Goal: Communication & Community: Participate in discussion

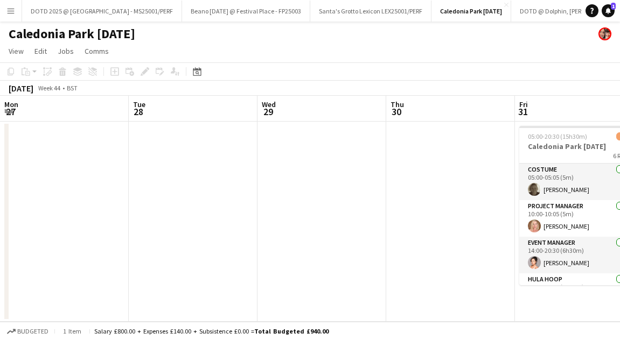
scroll to position [0, 356]
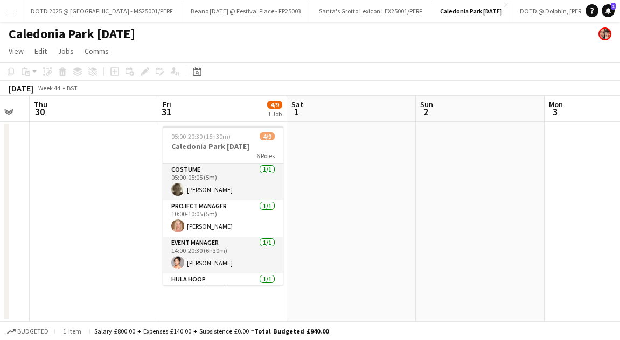
click at [12, 11] on app-icon "Menu" at bounding box center [10, 10] width 9 height 9
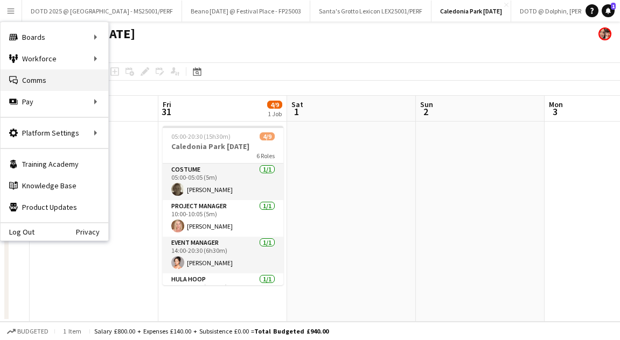
click at [26, 81] on link "Comms Comms" at bounding box center [55, 80] width 108 height 22
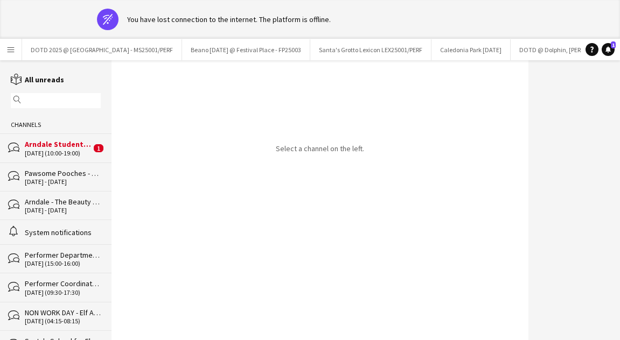
click at [38, 149] on div "Arndale Student Event - MAN25007/PERF" at bounding box center [58, 144] width 66 height 10
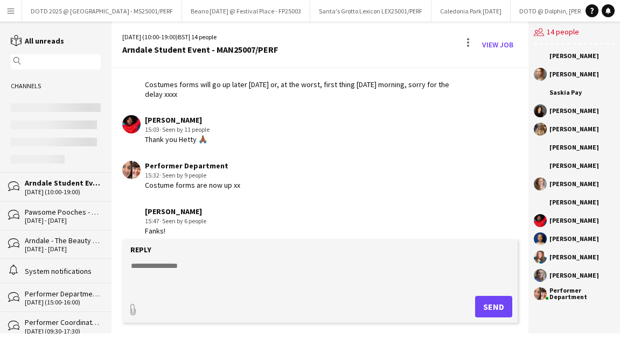
scroll to position [1673, 0]
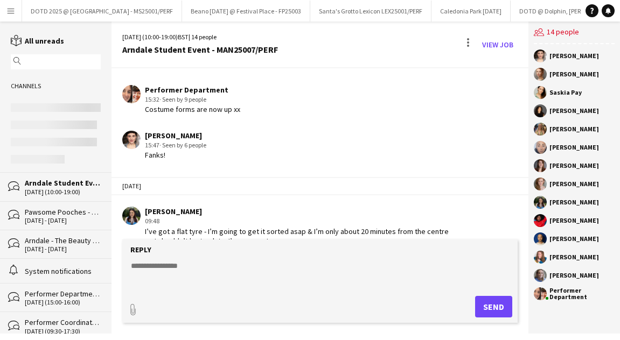
click at [9, 9] on app-icon "Menu" at bounding box center [10, 10] width 9 height 9
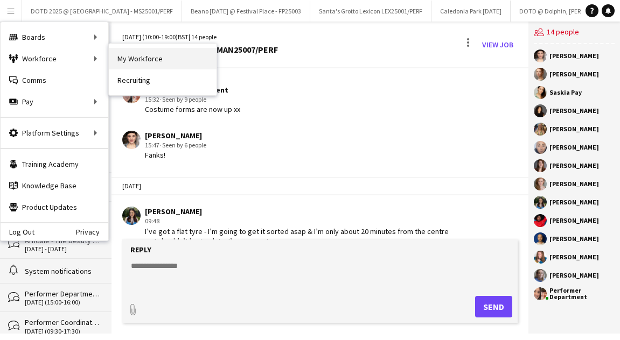
click at [138, 52] on link "My Workforce" at bounding box center [163, 59] width 108 height 22
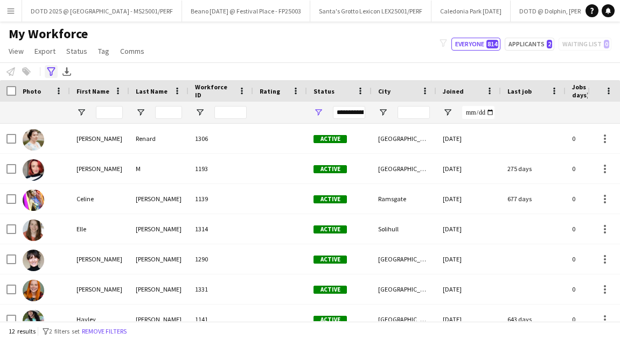
click at [51, 69] on icon "Advanced filters" at bounding box center [51, 71] width 9 height 9
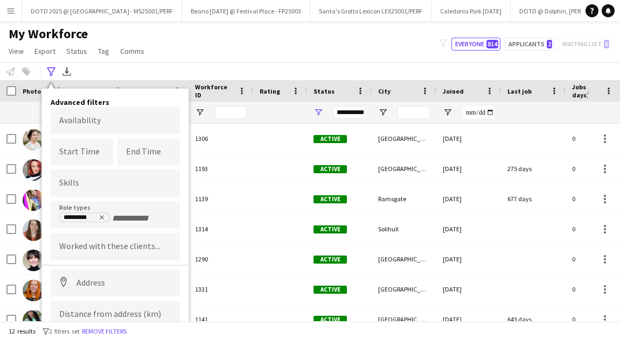
scroll to position [36, 0]
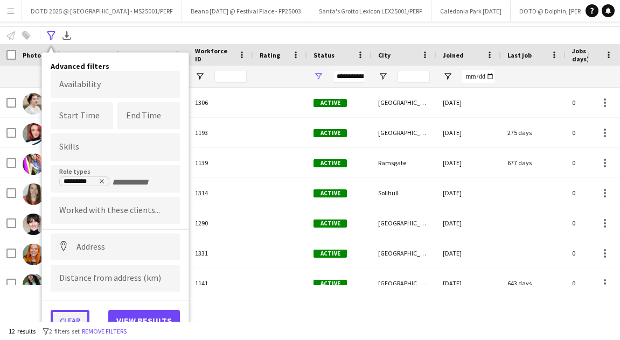
click at [72, 310] on button "Clear" at bounding box center [70, 321] width 39 height 22
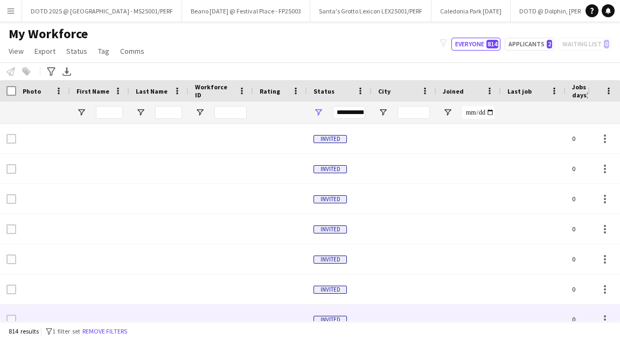
scroll to position [0, 0]
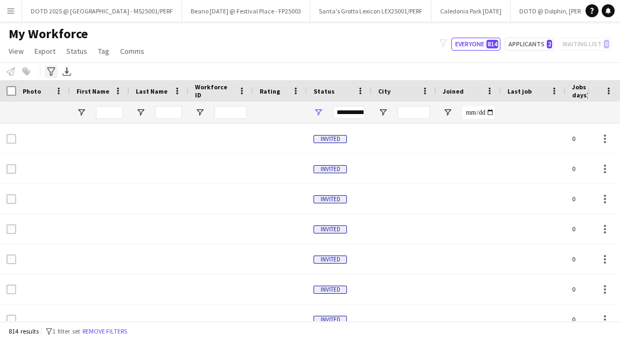
click at [52, 68] on icon at bounding box center [51, 71] width 8 height 9
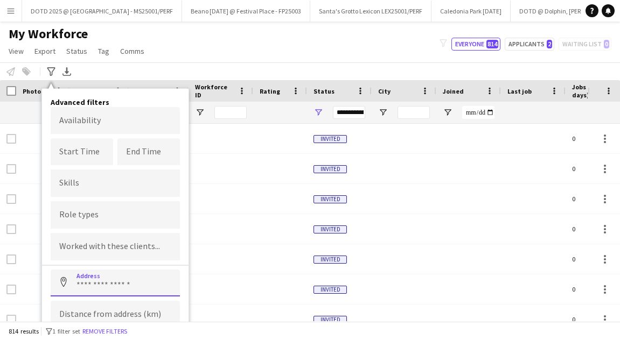
click at [108, 274] on input at bounding box center [115, 283] width 129 height 27
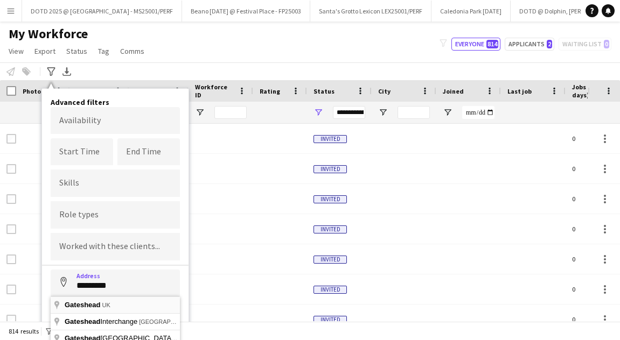
type input "**********"
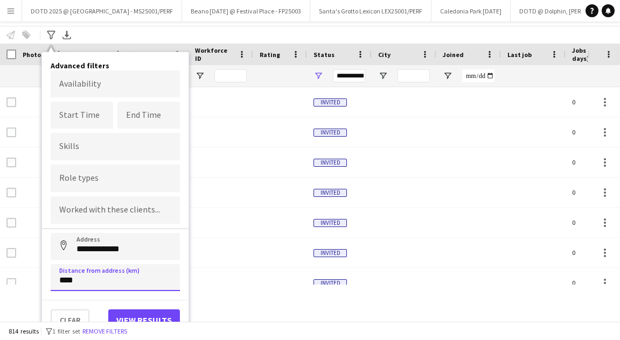
scroll to position [36, 0]
click button "Address" at bounding box center [64, 247] width 26 height 26
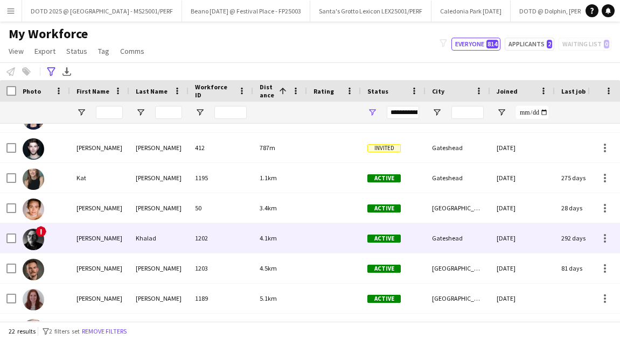
scroll to position [13, 0]
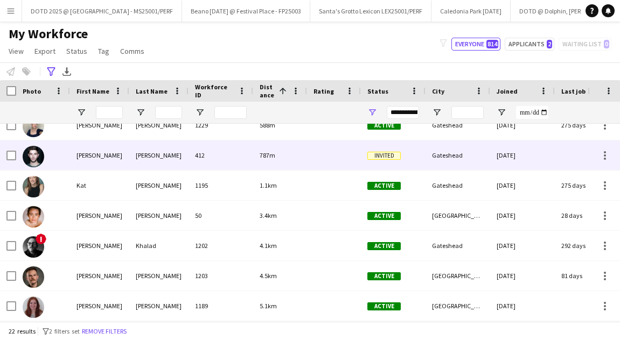
click at [140, 158] on div "[PERSON_NAME]" at bounding box center [158, 155] width 59 height 30
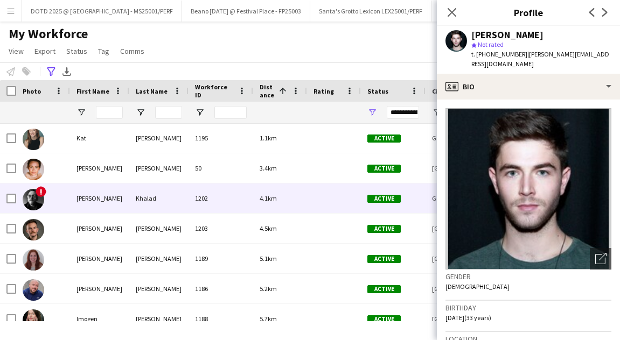
scroll to position [0, 0]
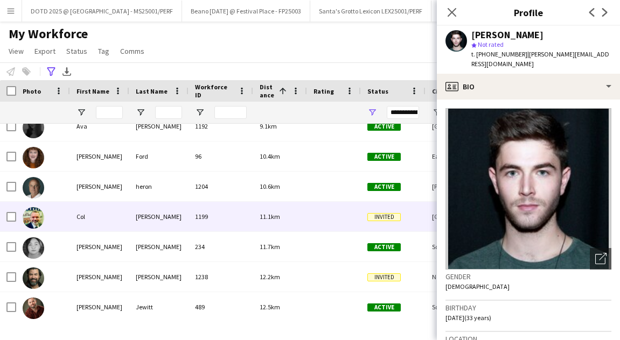
click at [158, 220] on div "[PERSON_NAME]" at bounding box center [158, 217] width 59 height 30
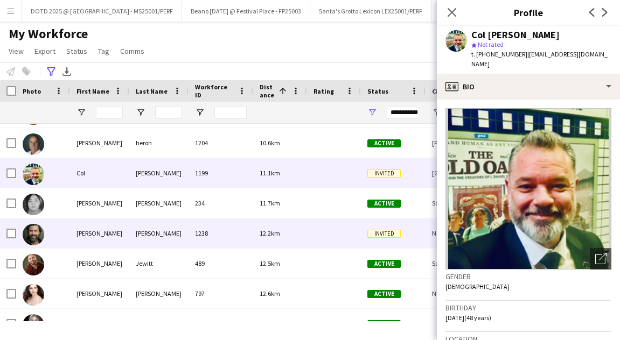
scroll to position [466, 0]
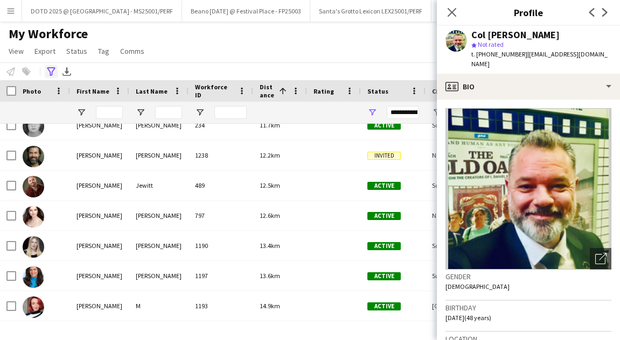
click at [50, 70] on icon "Advanced filters" at bounding box center [51, 71] width 9 height 9
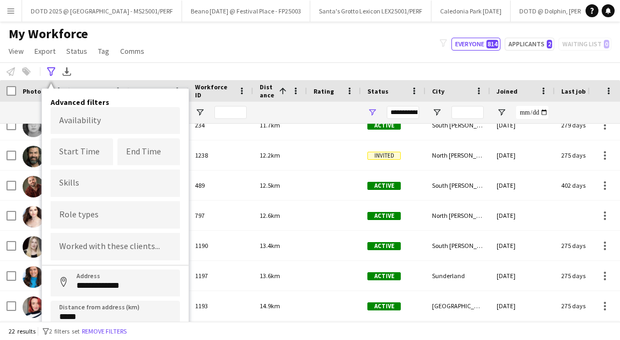
click at [67, 313] on input "*****" at bounding box center [115, 314] width 129 height 27
type input "*****"
click button "Address" at bounding box center [64, 283] width 26 height 26
type input "**********"
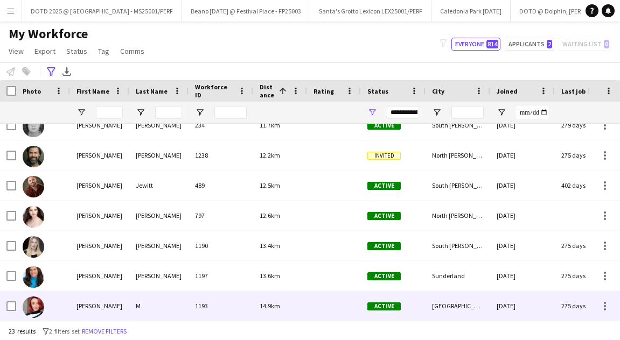
scroll to position [496, 0]
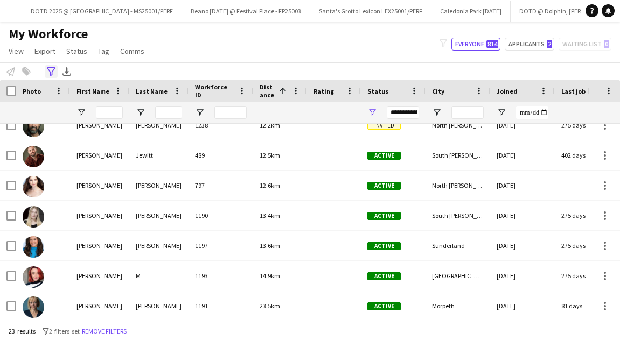
click at [48, 73] on icon "Advanced filters" at bounding box center [51, 71] width 9 height 9
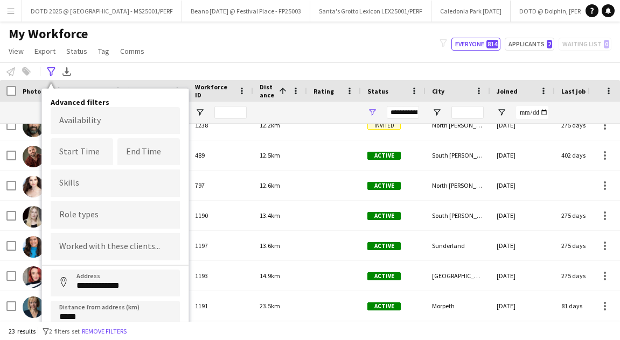
click at [67, 316] on input "*****" at bounding box center [115, 314] width 129 height 27
type input "****"
click button "Address" at bounding box center [64, 283] width 26 height 26
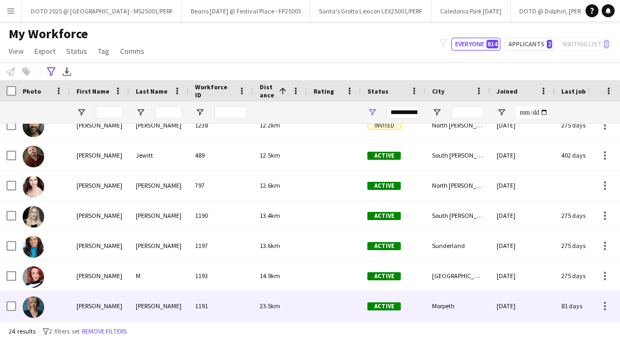
scroll to position [526, 0]
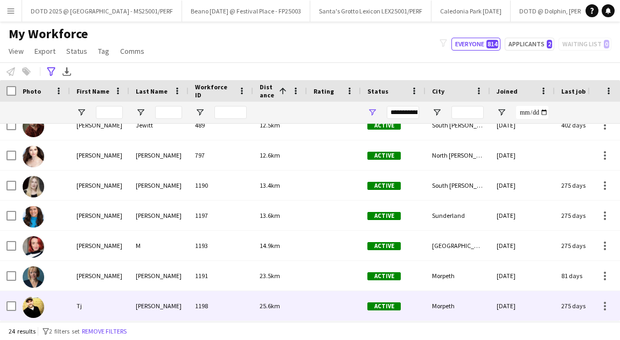
click at [136, 302] on div "[PERSON_NAME]" at bounding box center [158, 306] width 59 height 30
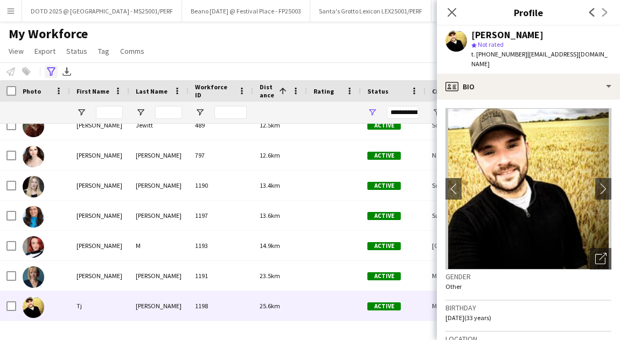
click at [51, 69] on icon "Advanced filters" at bounding box center [51, 71] width 9 height 9
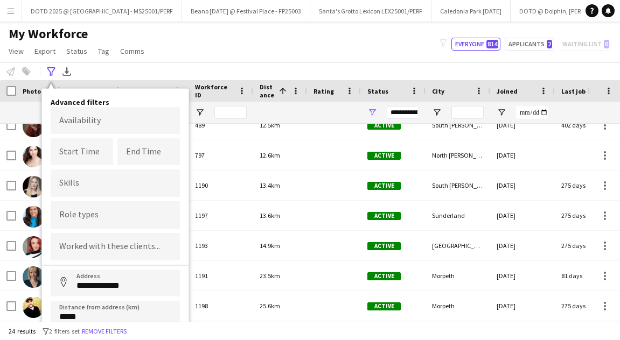
click at [68, 313] on input "*****" at bounding box center [115, 314] width 129 height 27
click button "Address" at bounding box center [64, 283] width 26 height 26
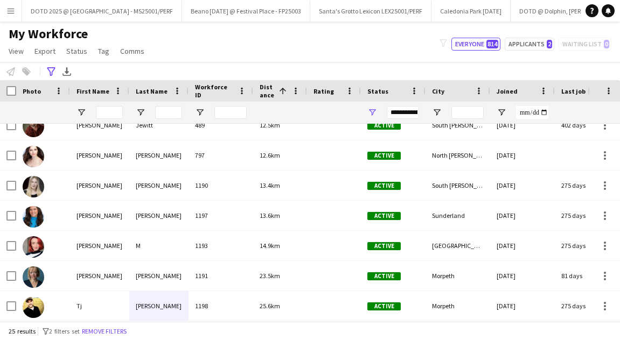
scroll to position [556, 0]
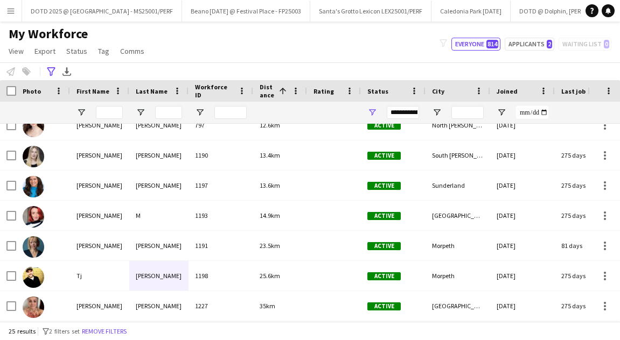
click at [54, 62] on div "**********" at bounding box center [310, 71] width 620 height 18
click at [54, 71] on icon "Advanced filters" at bounding box center [51, 71] width 9 height 9
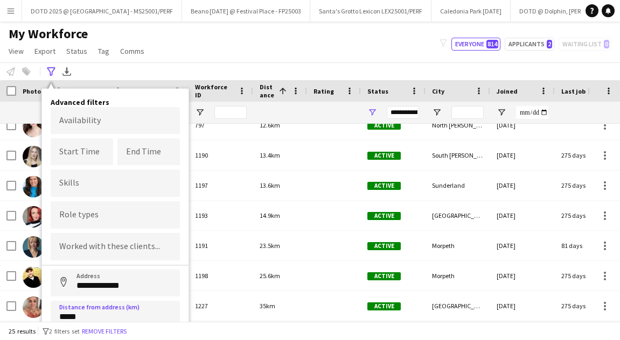
click at [68, 315] on input "*****" at bounding box center [115, 314] width 129 height 27
type input "****"
type input "*****"
click button "Address" at bounding box center [64, 283] width 26 height 26
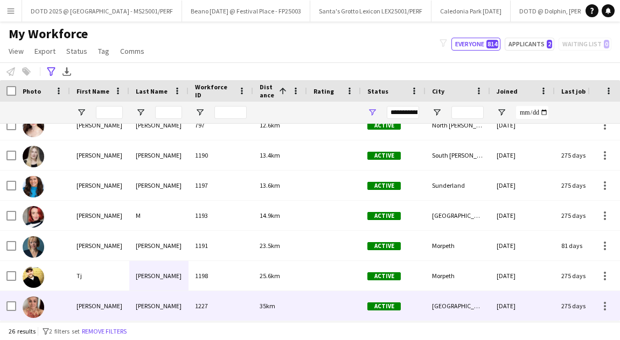
scroll to position [586, 0]
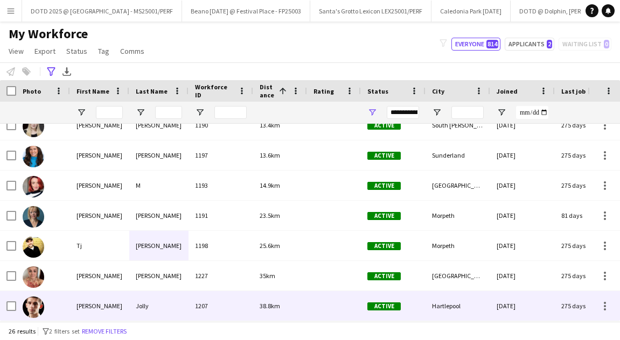
click at [109, 306] on div "[PERSON_NAME]" at bounding box center [99, 306] width 59 height 30
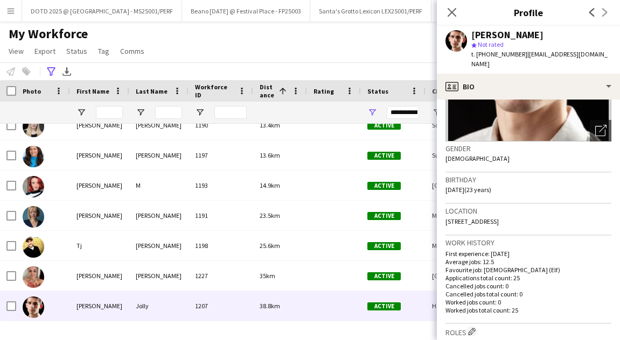
scroll to position [165, 0]
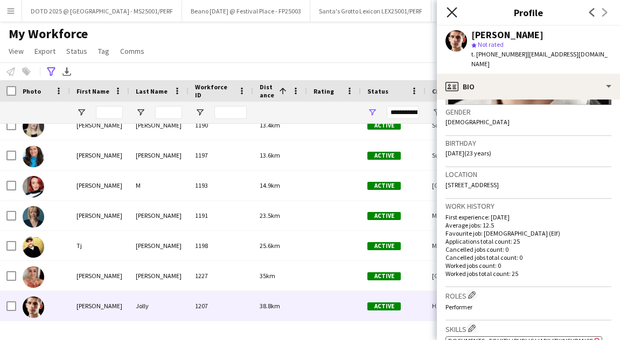
click at [453, 12] on icon at bounding box center [451, 12] width 10 height 10
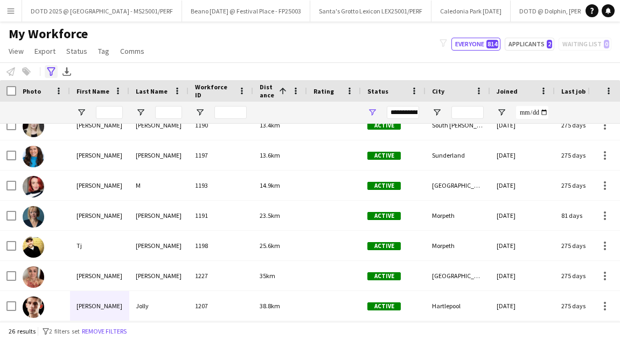
click at [54, 72] on icon "Advanced filters" at bounding box center [51, 71] width 9 height 9
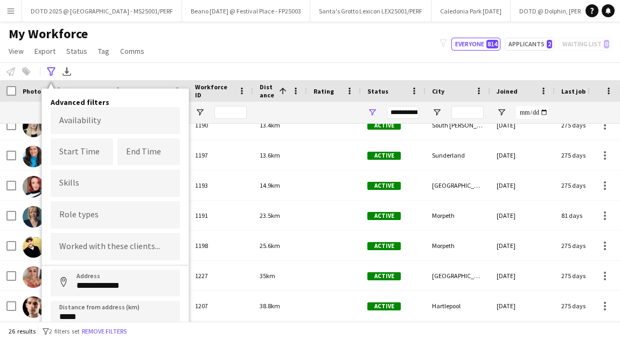
scroll to position [34, 0]
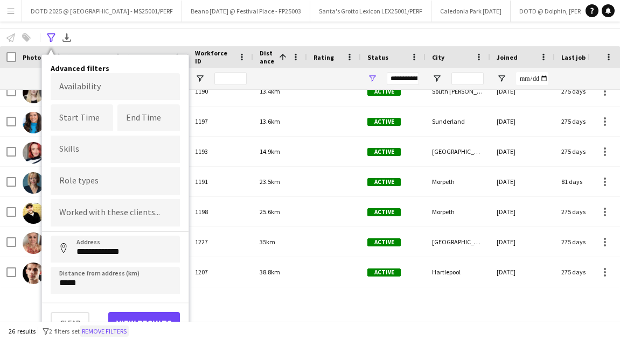
click at [107, 331] on button "Remove filters" at bounding box center [104, 332] width 49 height 12
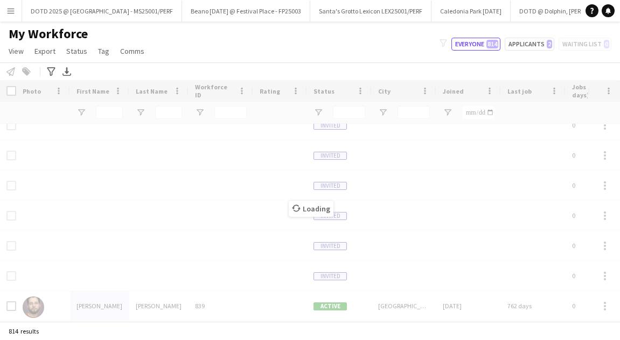
scroll to position [0, 0]
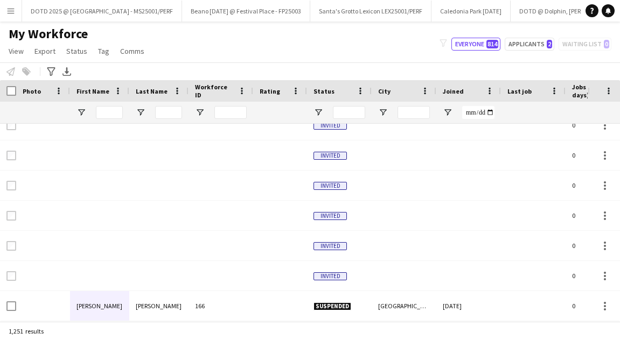
click at [14, 13] on app-icon "Menu" at bounding box center [10, 10] width 9 height 9
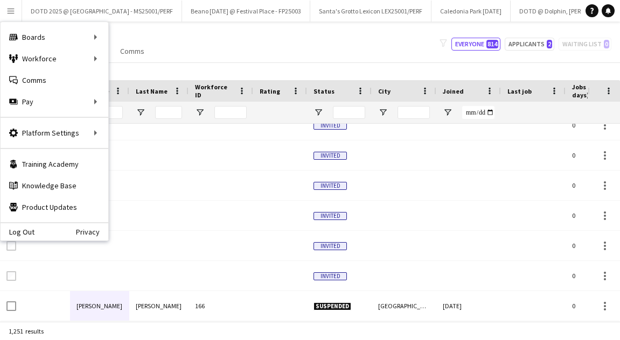
click at [272, 48] on div "My Workforce View Views Default view New view Update view Delete view Edit name…" at bounding box center [310, 44] width 620 height 37
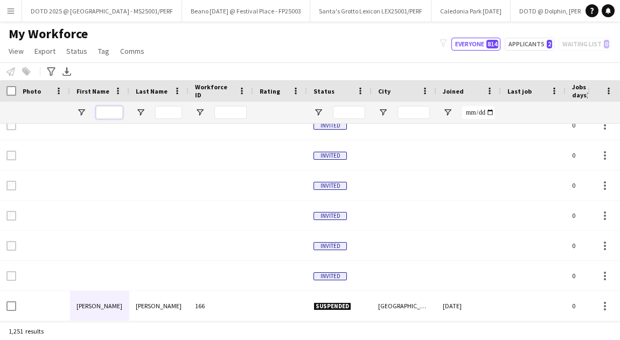
click at [108, 117] on input "First Name Filter Input" at bounding box center [109, 112] width 27 height 13
type input "***"
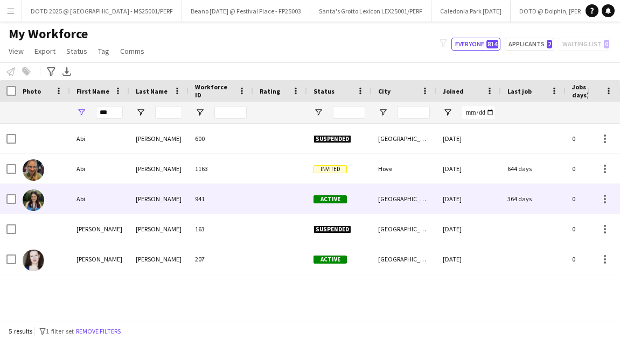
click at [145, 200] on div "[PERSON_NAME]" at bounding box center [158, 199] width 59 height 30
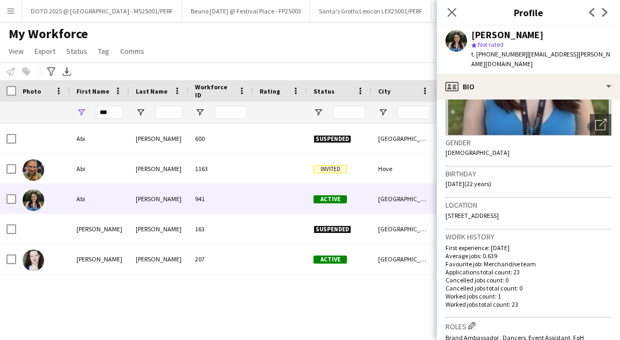
scroll to position [136, 0]
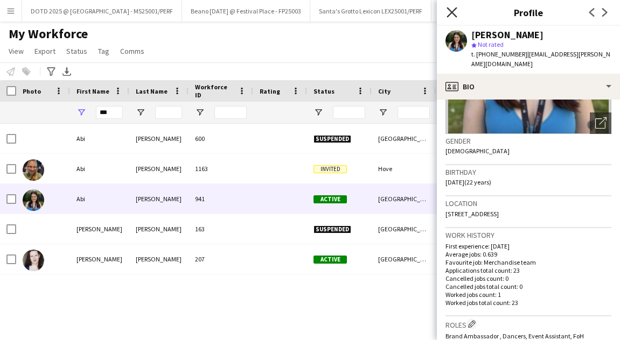
click at [454, 12] on icon "Close pop-in" at bounding box center [451, 12] width 10 height 10
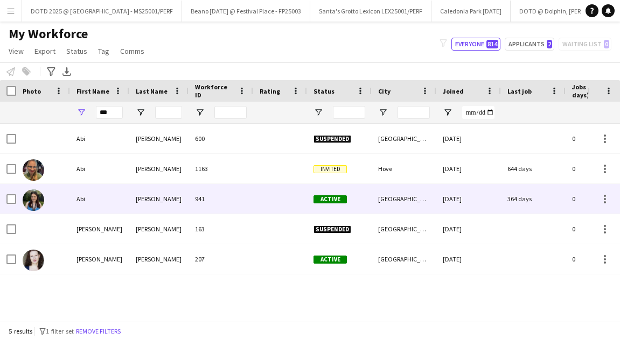
click at [112, 194] on div "Abi" at bounding box center [99, 199] width 59 height 30
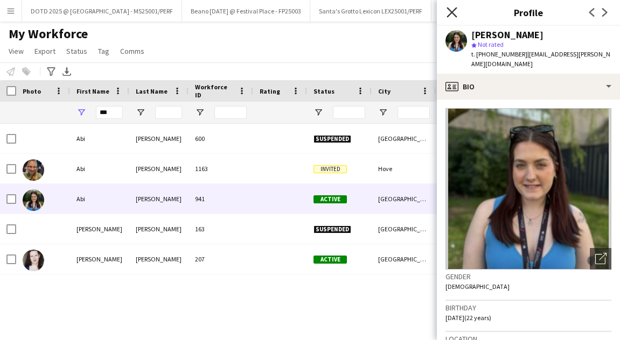
click at [451, 16] on icon "Close pop-in" at bounding box center [451, 12] width 10 height 10
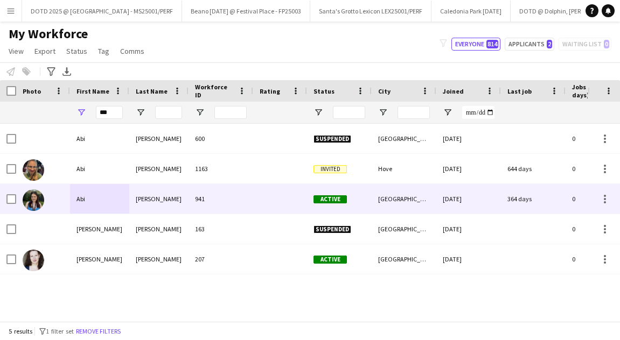
click at [195, 198] on div "941" at bounding box center [220, 199] width 65 height 30
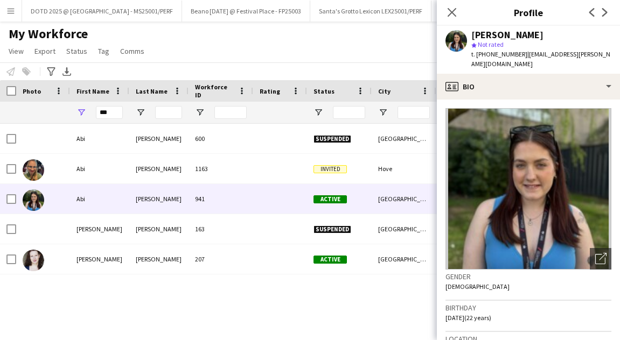
click at [14, 9] on app-icon "Menu" at bounding box center [10, 10] width 9 height 9
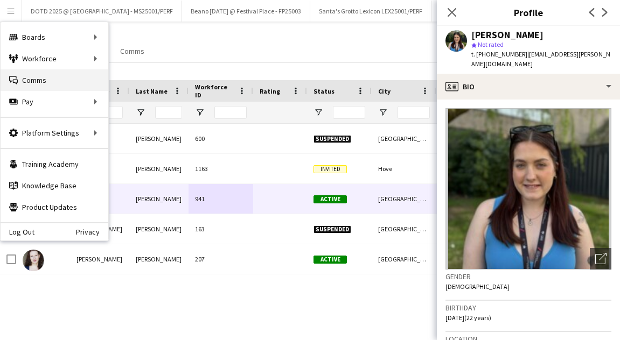
click at [54, 74] on link "Comms Comms" at bounding box center [55, 80] width 108 height 22
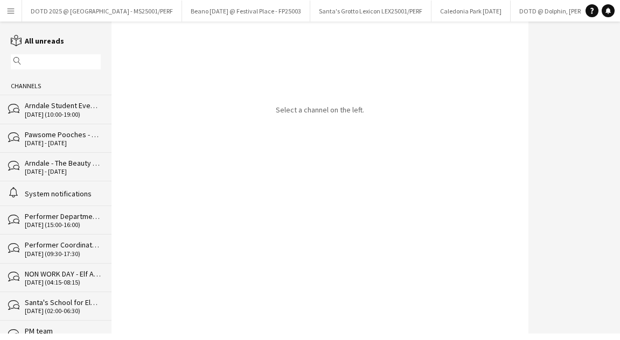
click at [63, 115] on div "[DATE] (10:00-19:00)" at bounding box center [63, 115] width 76 height 8
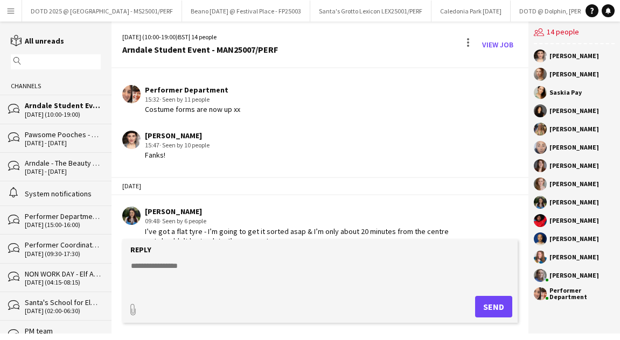
scroll to position [1683, 0]
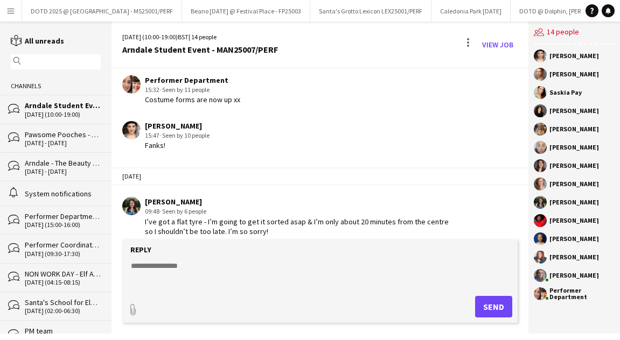
click at [219, 272] on textarea at bounding box center [322, 275] width 384 height 28
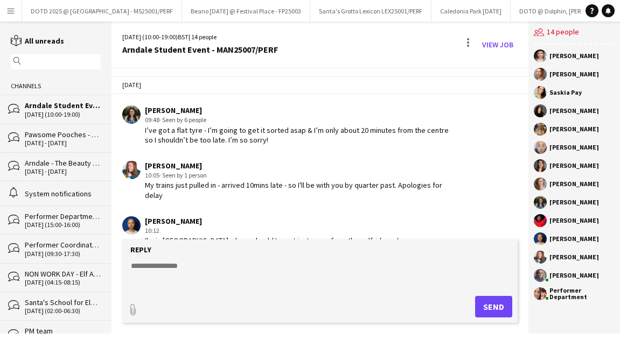
click at [16, 10] on button "Menu" at bounding box center [11, 11] width 22 height 22
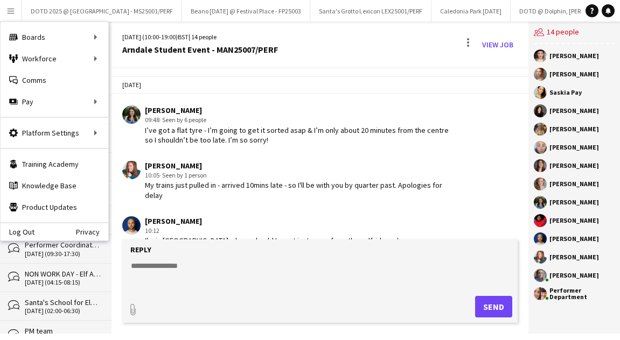
click at [155, 265] on textarea at bounding box center [322, 275] width 384 height 28
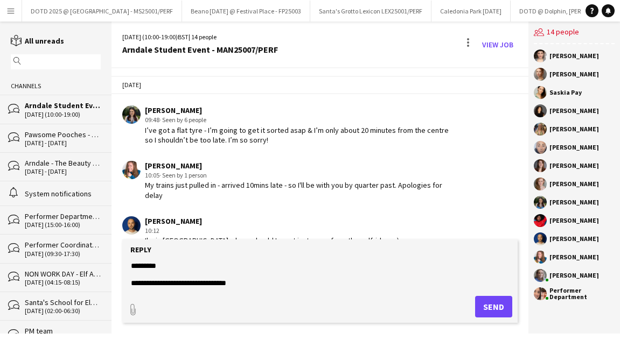
scroll to position [8, 0]
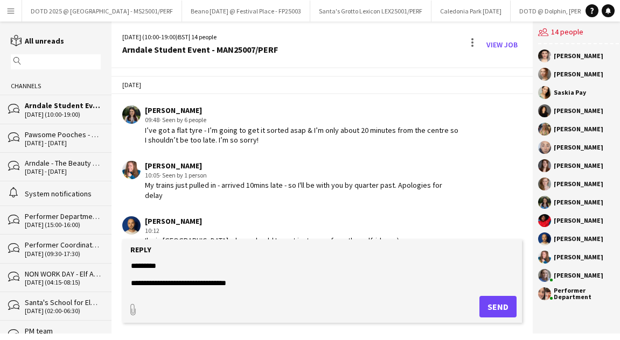
type textarea "**********"
click at [496, 307] on button "Send" at bounding box center [497, 307] width 37 height 22
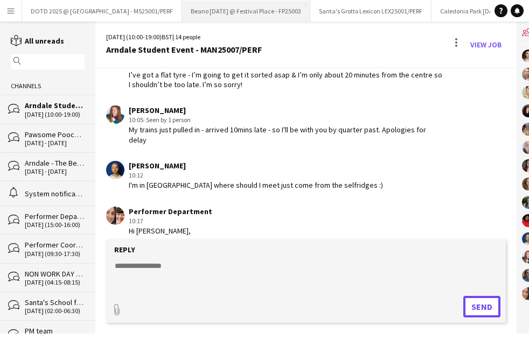
scroll to position [1944, 0]
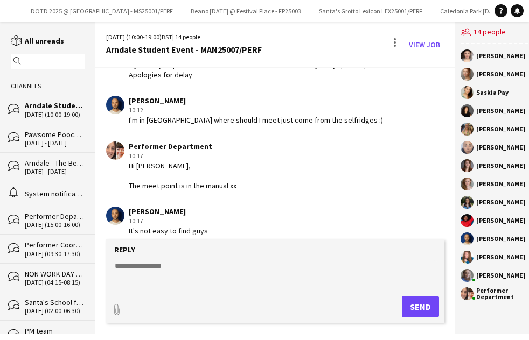
click at [11, 13] on app-icon "Menu" at bounding box center [10, 10] width 9 height 9
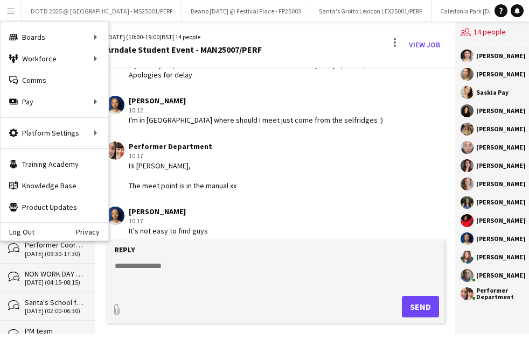
click at [220, 274] on textarea at bounding box center [275, 275] width 323 height 28
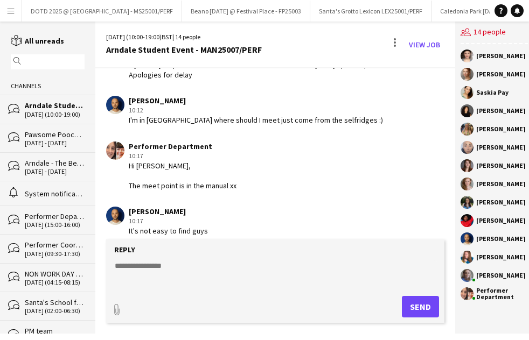
click at [14, 13] on app-icon "Menu" at bounding box center [10, 10] width 9 height 9
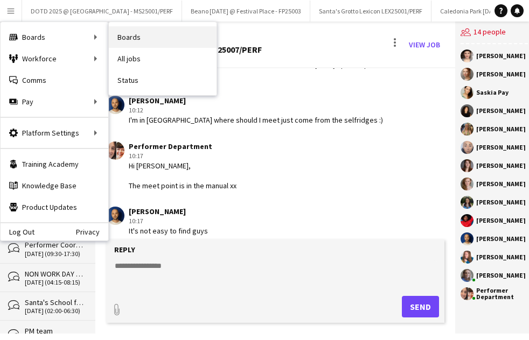
click at [138, 38] on link "Boards" at bounding box center [163, 37] width 108 height 22
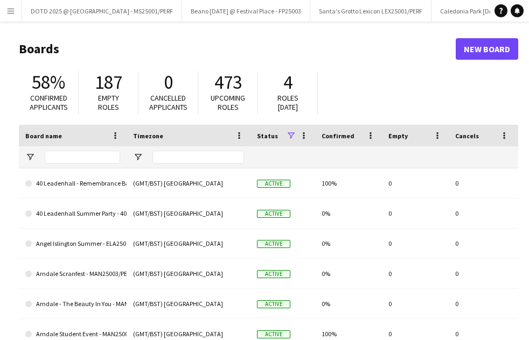
click at [10, 16] on button "Menu" at bounding box center [11, 11] width 22 height 22
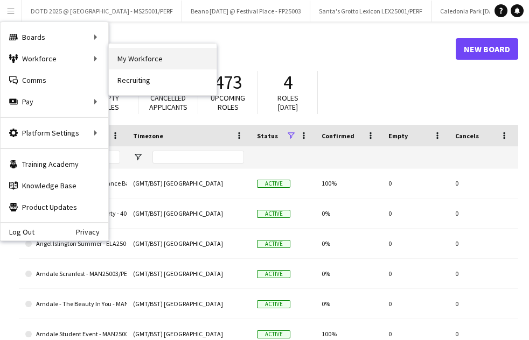
click at [123, 63] on link "My Workforce" at bounding box center [163, 59] width 108 height 22
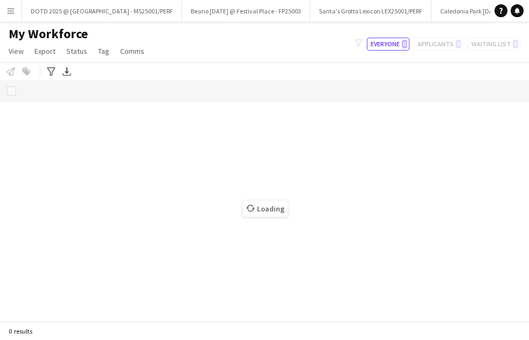
click at [11, 16] on button "Menu" at bounding box center [11, 11] width 22 height 22
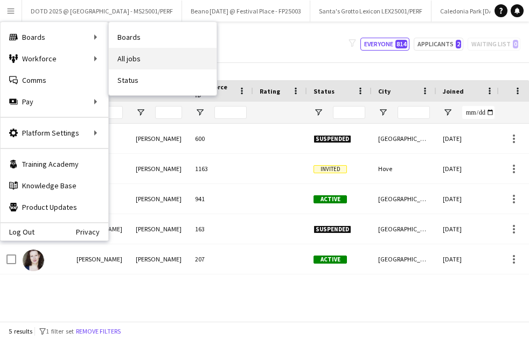
click at [128, 58] on link "All jobs" at bounding box center [163, 59] width 108 height 22
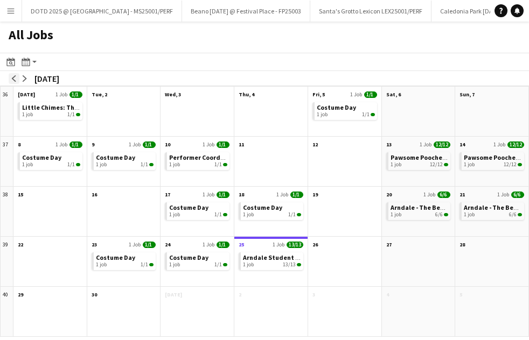
click at [15, 78] on app-icon "arrow-left" at bounding box center [14, 78] width 6 height 6
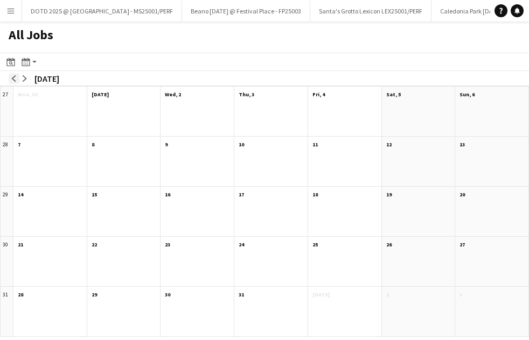
click at [15, 78] on app-icon "arrow-left" at bounding box center [14, 78] width 6 height 6
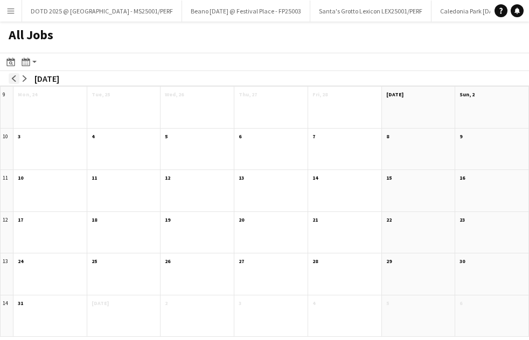
click at [15, 78] on app-icon "arrow-left" at bounding box center [14, 78] width 6 height 6
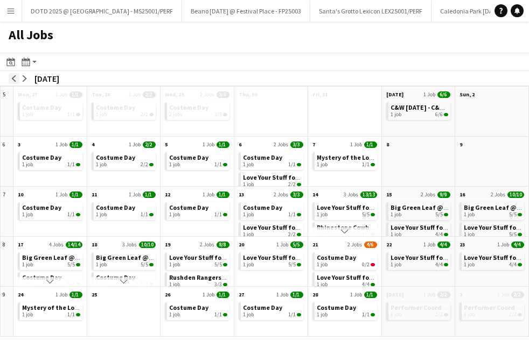
click at [15, 78] on app-icon "arrow-left" at bounding box center [14, 78] width 6 height 6
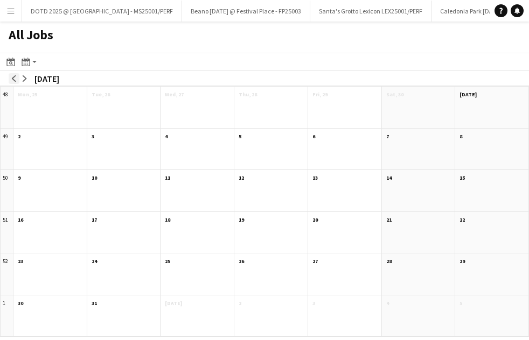
click at [15, 78] on app-icon "arrow-left" at bounding box center [14, 78] width 6 height 6
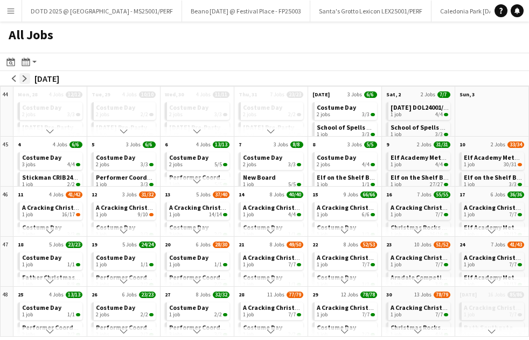
click at [23, 78] on app-icon "arrow-right" at bounding box center [25, 78] width 6 height 6
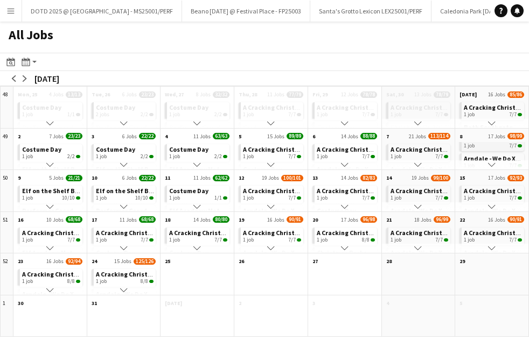
scroll to position [22, 0]
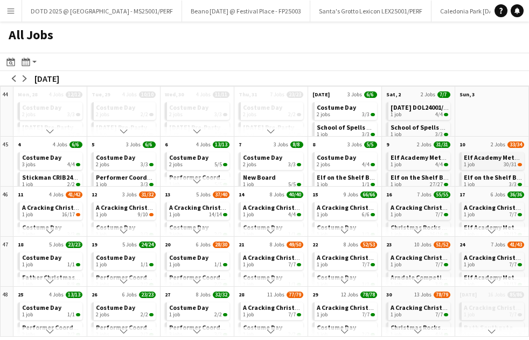
click at [493, 159] on span "Elf Academy Metrocentre MET24001" at bounding box center [517, 157] width 108 height 8
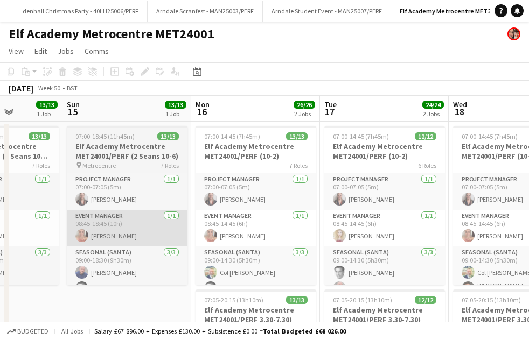
scroll to position [0, 311]
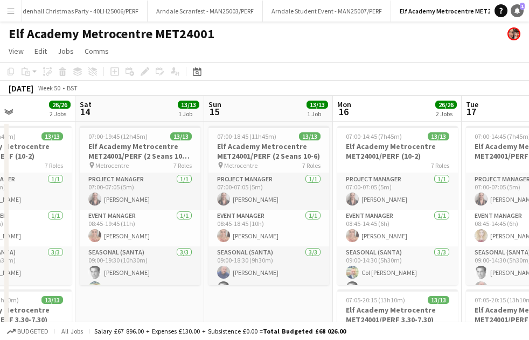
click at [518, 11] on icon at bounding box center [516, 10] width 5 height 5
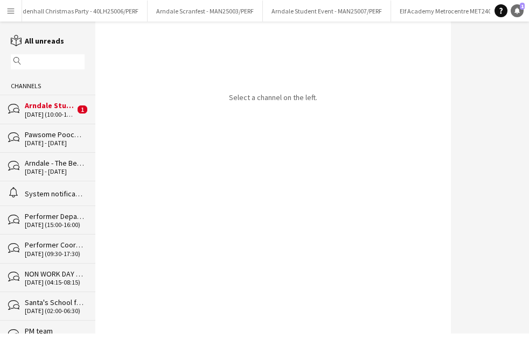
scroll to position [0, 661]
click at [43, 114] on div "[DATE] (10:00-19:00)" at bounding box center [50, 115] width 50 height 8
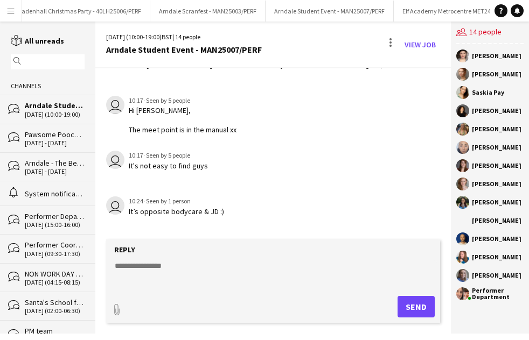
scroll to position [2000, 0]
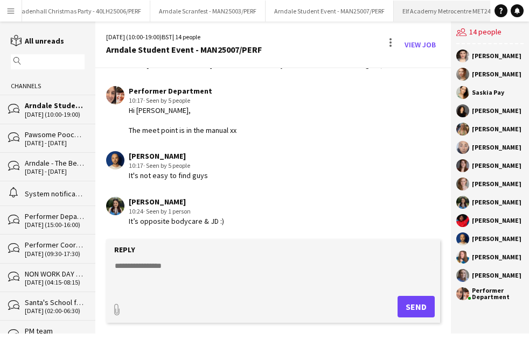
click at [430, 8] on button "Elf Academy Metrocentre MET24001 Close" at bounding box center [451, 11] width 116 height 21
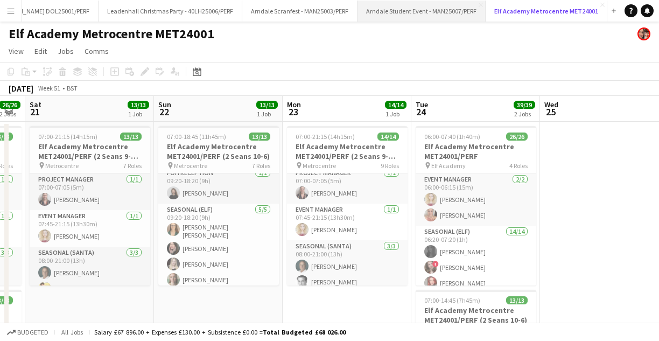
scroll to position [0, 534]
